Goal: Information Seeking & Learning: Learn about a topic

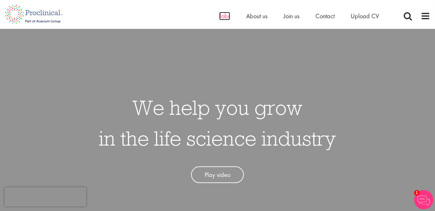
click at [225, 14] on span "Jobs" at bounding box center [224, 16] width 11 height 8
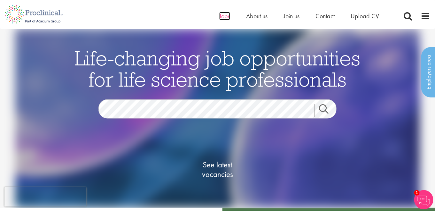
click at [224, 19] on span "Jobs" at bounding box center [224, 16] width 11 height 8
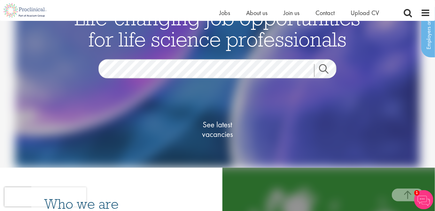
scroll to position [128, 0]
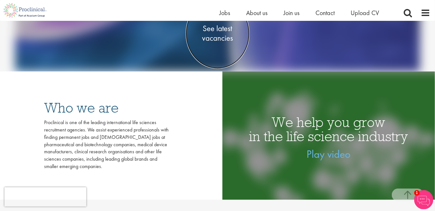
click at [222, 39] on span "See latest vacancies" at bounding box center [218, 33] width 64 height 19
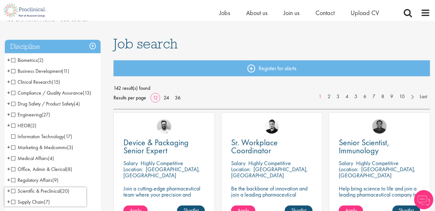
scroll to position [64, 0]
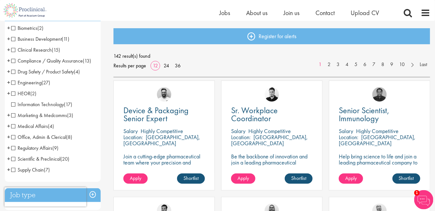
click at [257, 61] on div "142 result(s) found Results per page 12 24 36 1 2 3 4 5 6 7 8 9 10 Last" at bounding box center [272, 60] width 317 height 19
click at [7, 39] on span "+" at bounding box center [8, 39] width 3 height 10
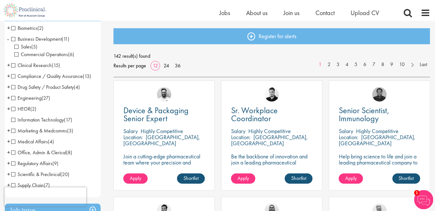
click at [17, 47] on span "Sales" at bounding box center [22, 46] width 17 height 7
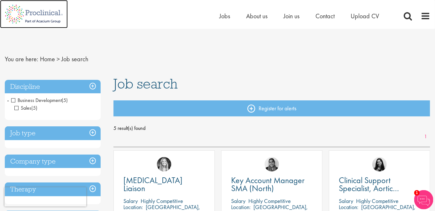
click at [20, 12] on img at bounding box center [34, 14] width 68 height 28
click at [15, 107] on span "Sales" at bounding box center [22, 107] width 17 height 7
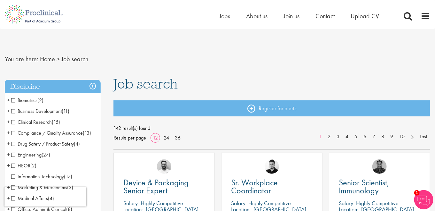
click at [209, 63] on nav "You are here: Home > Job search" at bounding box center [218, 59] width 426 height 16
click at [179, 88] on h1 "Job search" at bounding box center [272, 83] width 317 height 14
